Goal: Information Seeking & Learning: Learn about a topic

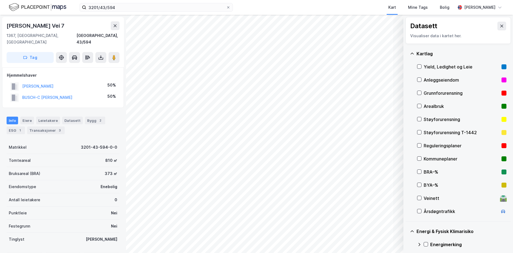
scroll to position [64, 0]
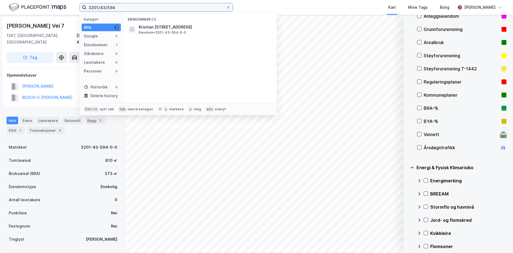
drag, startPoint x: 116, startPoint y: 8, endPoint x: 80, endPoint y: 10, distance: 35.7
click at [80, 10] on label "3201/43/594" at bounding box center [156, 7] width 154 height 9
paste input "5058-59/79/0/"
type input "5058-59/79/0/"
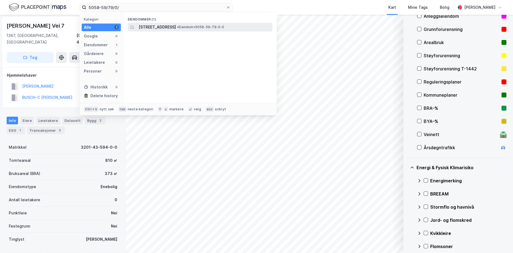
click at [176, 29] on span "[STREET_ADDRESS]" at bounding box center [157, 27] width 37 height 7
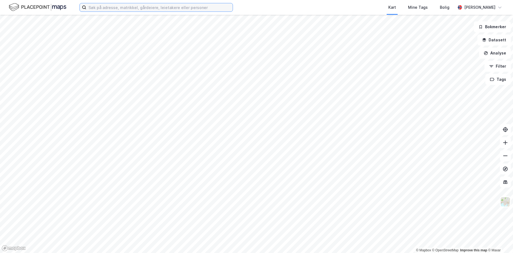
click at [125, 10] on input at bounding box center [159, 7] width 146 height 8
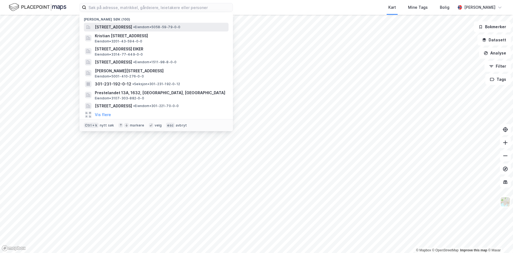
click at [120, 25] on span "[STREET_ADDRESS]" at bounding box center [113, 27] width 37 height 7
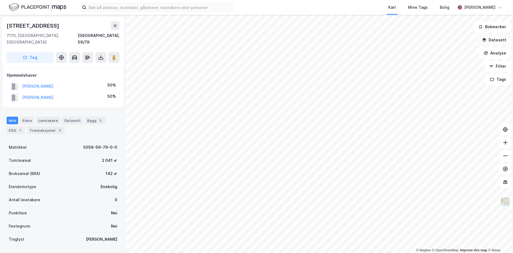
click at [497, 38] on button "Datasett" at bounding box center [494, 40] width 33 height 11
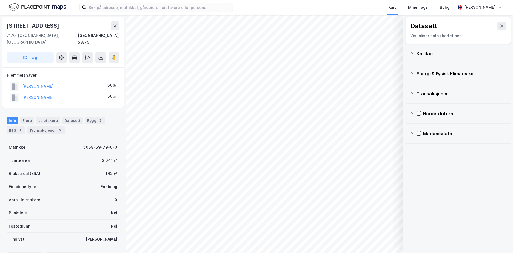
click at [414, 54] on icon at bounding box center [412, 54] width 4 height 4
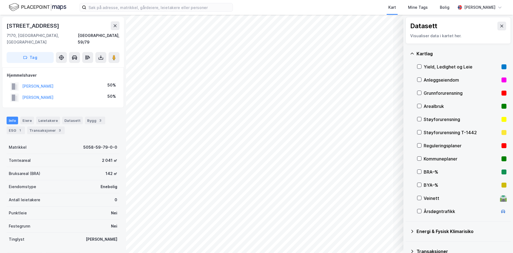
click at [431, 94] on div "Grunnforurensning" at bounding box center [462, 93] width 76 height 7
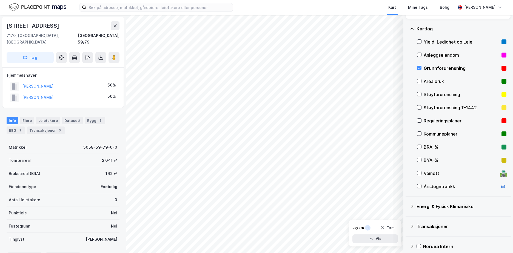
scroll to position [51, 0]
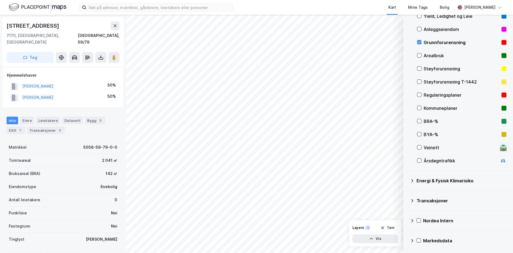
drag, startPoint x: 412, startPoint y: 181, endPoint x: 423, endPoint y: 177, distance: 12.1
click at [411, 181] on icon at bounding box center [412, 181] width 4 height 4
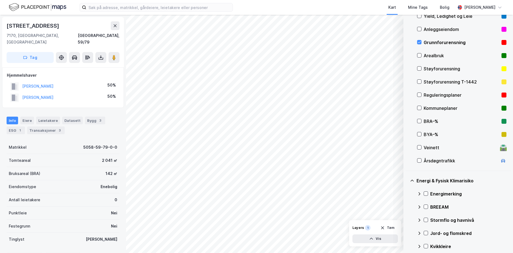
click at [428, 194] on div "Energimerking" at bounding box center [461, 194] width 89 height 13
click at [425, 192] on icon at bounding box center [426, 194] width 4 height 4
click at [419, 194] on icon at bounding box center [419, 194] width 4 height 4
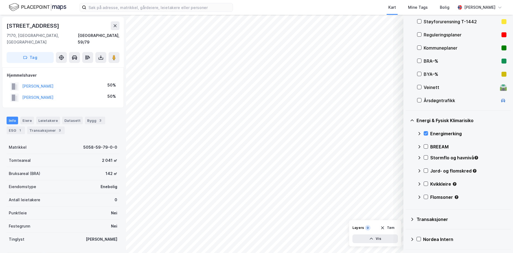
scroll to position [130, 0]
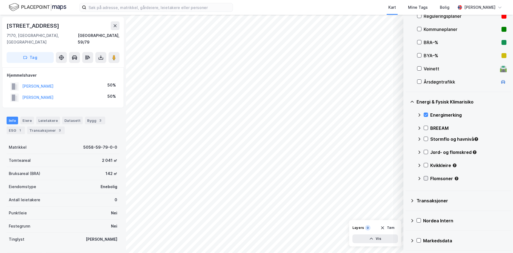
click at [426, 177] on icon at bounding box center [426, 179] width 4 height 4
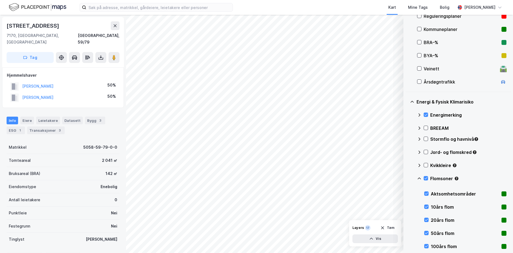
click at [420, 177] on icon at bounding box center [419, 179] width 4 height 4
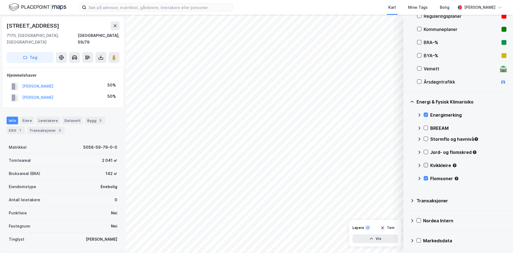
click at [428, 165] on icon at bounding box center [426, 165] width 4 height 4
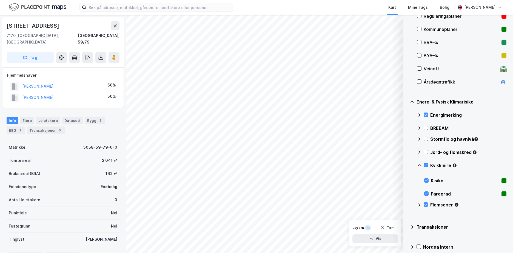
click at [420, 166] on icon at bounding box center [419, 165] width 4 height 4
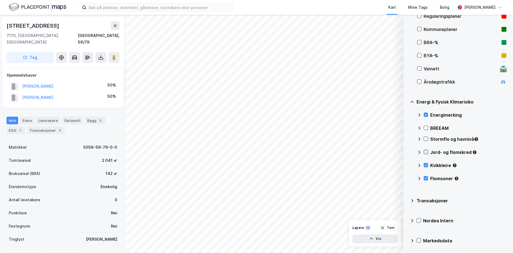
click at [426, 151] on icon at bounding box center [426, 152] width 4 height 4
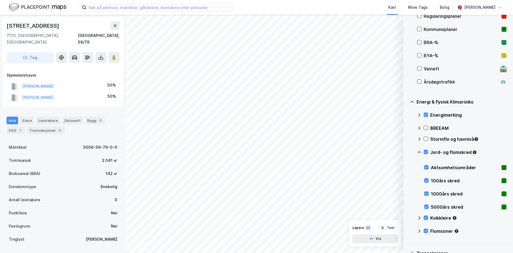
click at [419, 151] on icon at bounding box center [419, 152] width 4 height 4
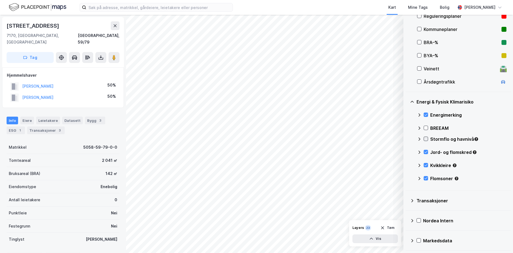
click at [426, 139] on icon at bounding box center [426, 139] width 4 height 4
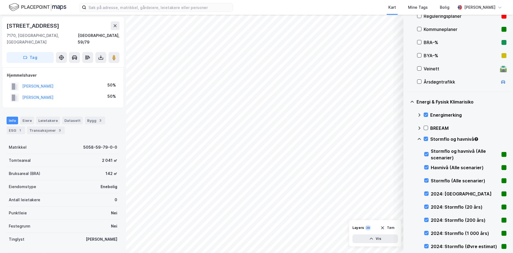
click at [419, 139] on icon at bounding box center [419, 139] width 4 height 4
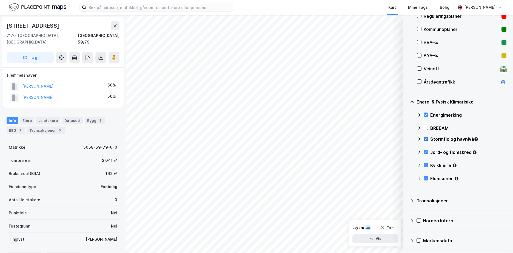
click at [425, 138] on icon at bounding box center [426, 139] width 4 height 4
click at [420, 138] on icon at bounding box center [419, 139] width 4 height 4
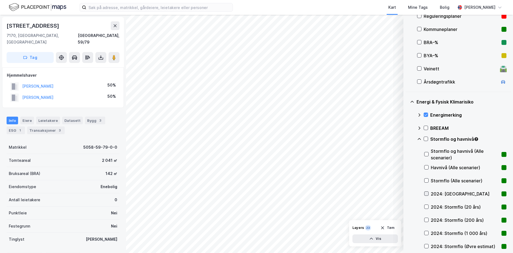
click at [427, 195] on icon at bounding box center [427, 194] width 4 height 4
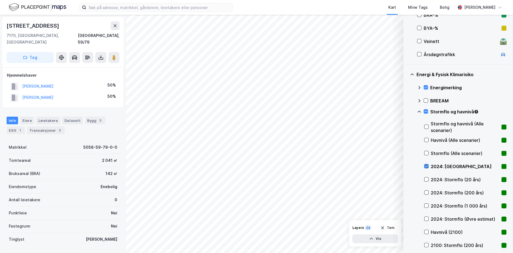
scroll to position [184, 0]
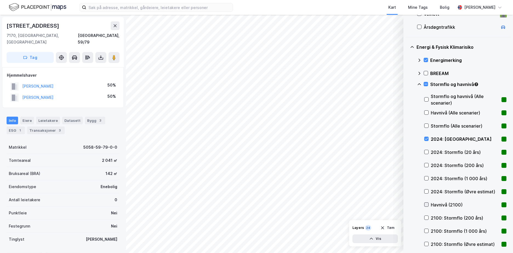
click at [426, 203] on icon at bounding box center [427, 205] width 4 height 4
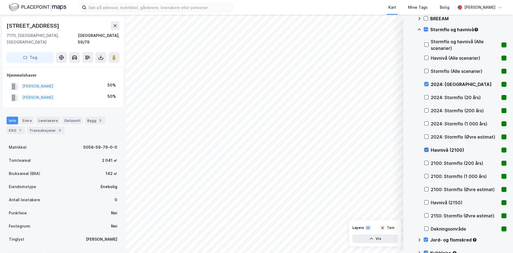
scroll to position [267, 0]
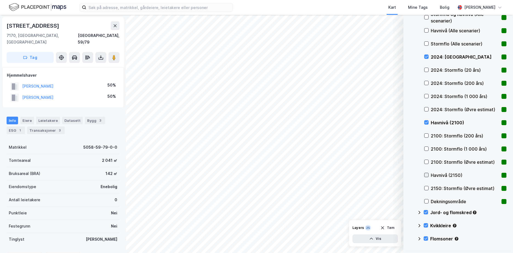
click at [426, 175] on icon at bounding box center [427, 175] width 4 height 4
click at [427, 70] on icon at bounding box center [426, 70] width 3 height 2
click at [425, 83] on icon at bounding box center [426, 83] width 3 height 2
click at [426, 95] on icon at bounding box center [427, 96] width 4 height 4
click at [426, 110] on icon at bounding box center [426, 110] width 3 height 2
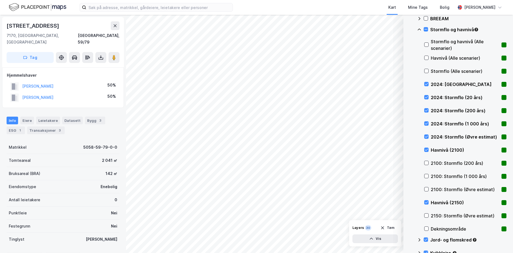
click at [420, 29] on icon at bounding box center [419, 29] width 4 height 4
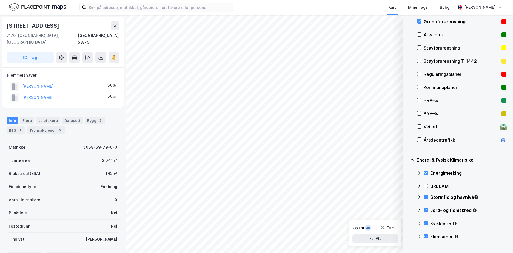
scroll to position [69, 0]
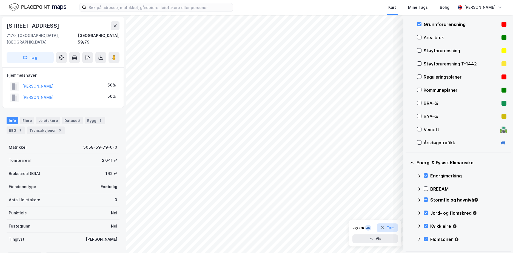
click at [387, 226] on button "Tøm" at bounding box center [387, 228] width 21 height 9
